Goal: Information Seeking & Learning: Learn about a topic

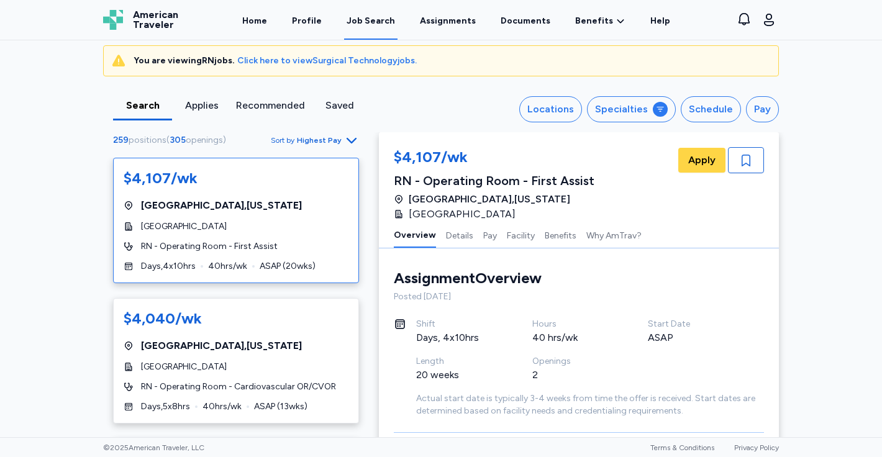
click at [379, 61] on span "Click here to view Surgical Technology jobs." at bounding box center [326, 61] width 179 height 12
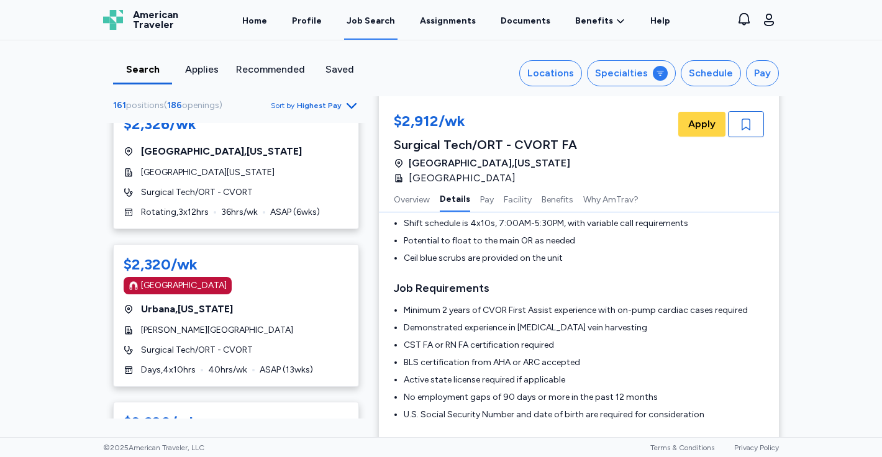
scroll to position [3436, 0]
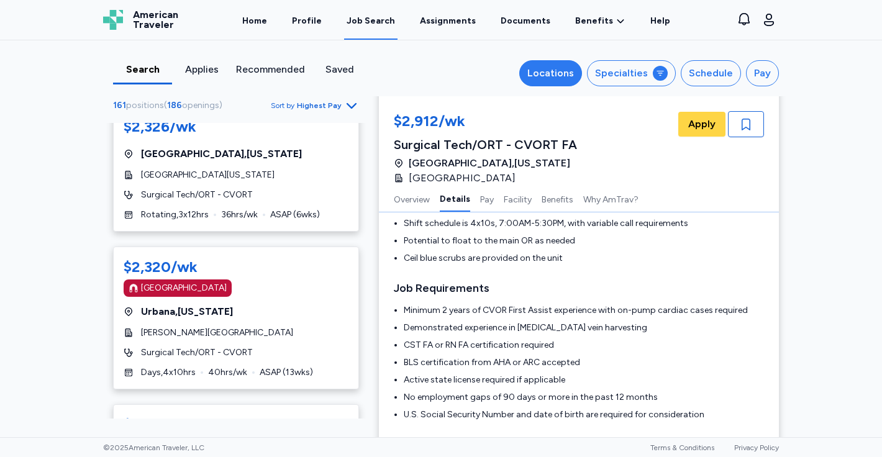
click at [543, 73] on div "Locations" at bounding box center [550, 73] width 47 height 15
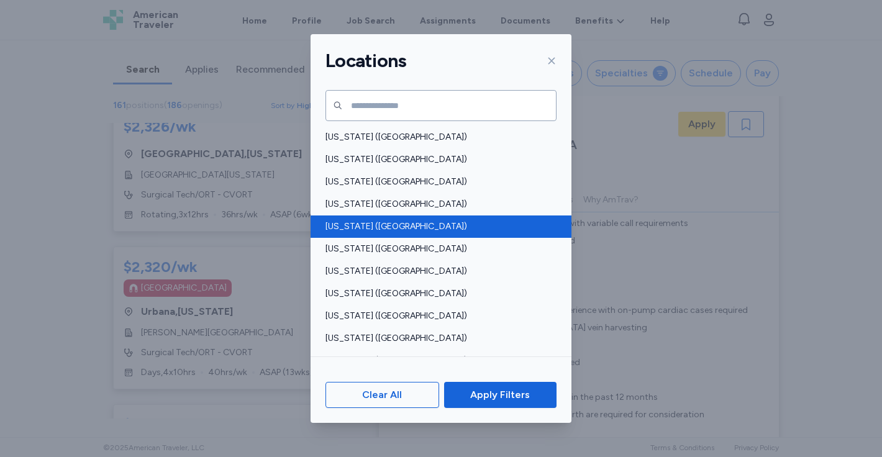
click at [455, 217] on div "[US_STATE] ([GEOGRAPHIC_DATA])" at bounding box center [441, 227] width 261 height 22
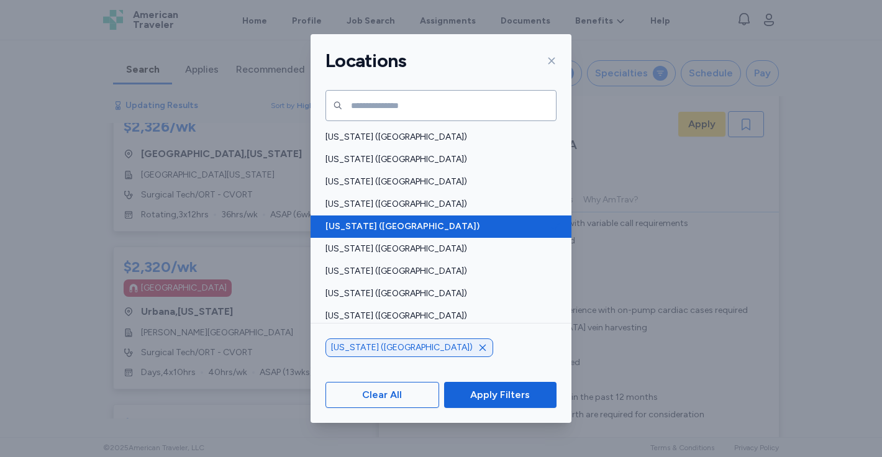
scroll to position [19, 0]
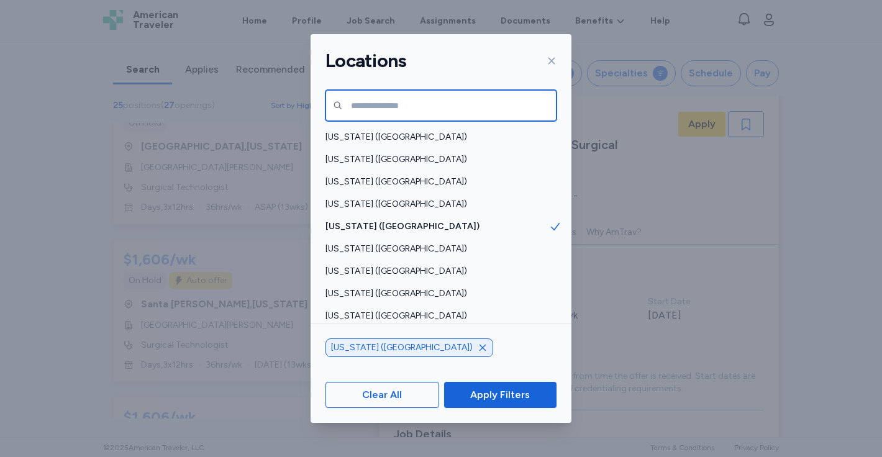
click at [462, 99] on input "text" at bounding box center [440, 105] width 231 height 31
type input "**********"
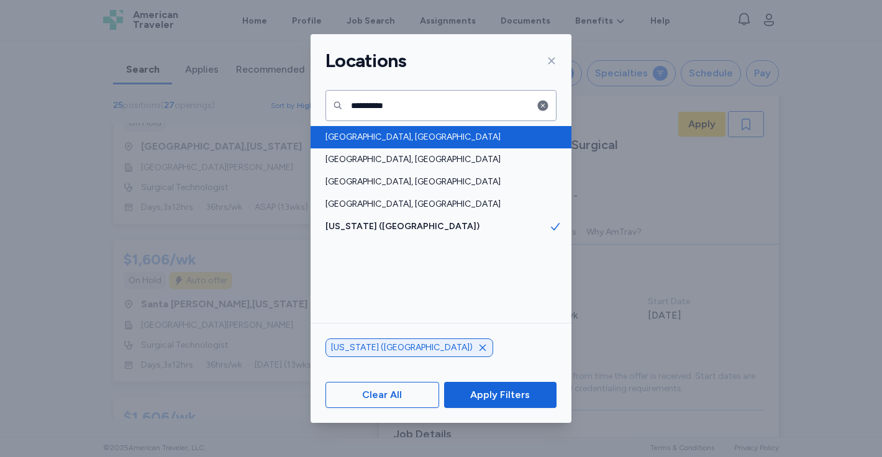
click at [396, 131] on span "[GEOGRAPHIC_DATA], [GEOGRAPHIC_DATA]" at bounding box center [437, 137] width 224 height 12
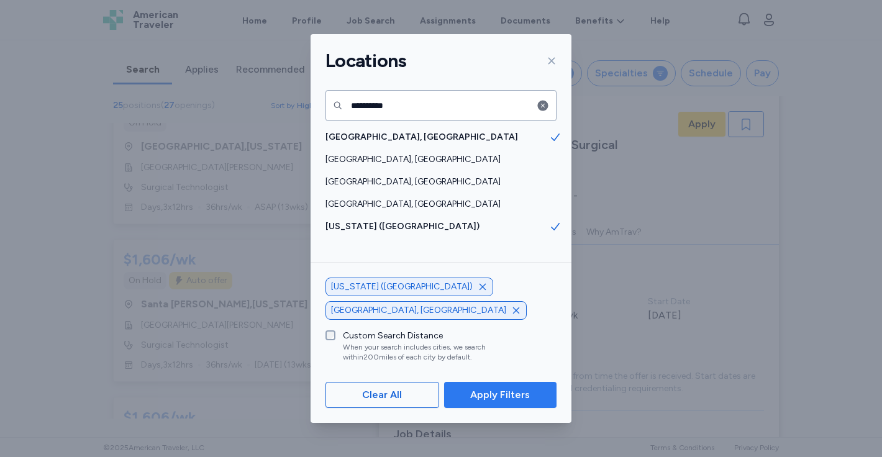
click at [501, 396] on span "Apply Filters" at bounding box center [500, 395] width 60 height 15
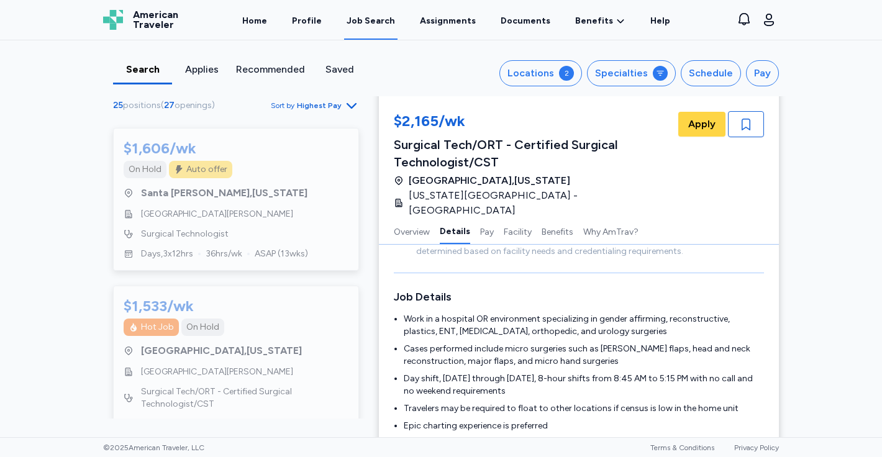
scroll to position [158, 0]
click at [313, 319] on div "Hot Job On Hold" at bounding box center [236, 327] width 225 height 17
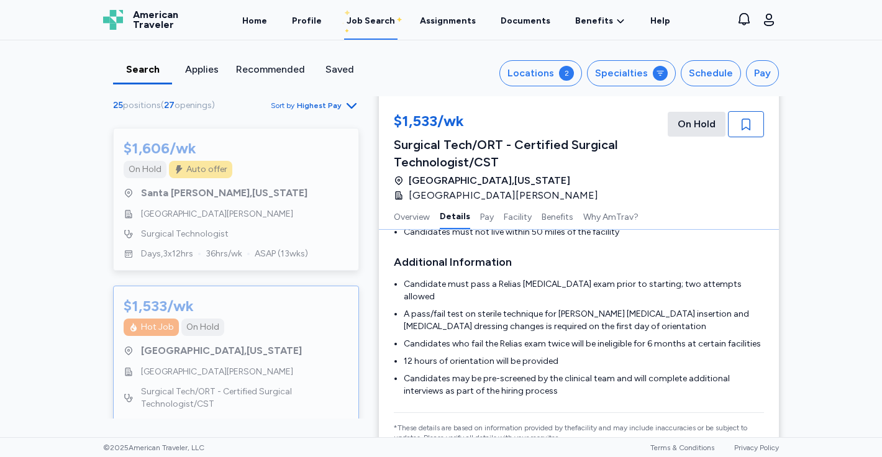
scroll to position [439, 0]
